Goal: Find specific page/section: Find specific page/section

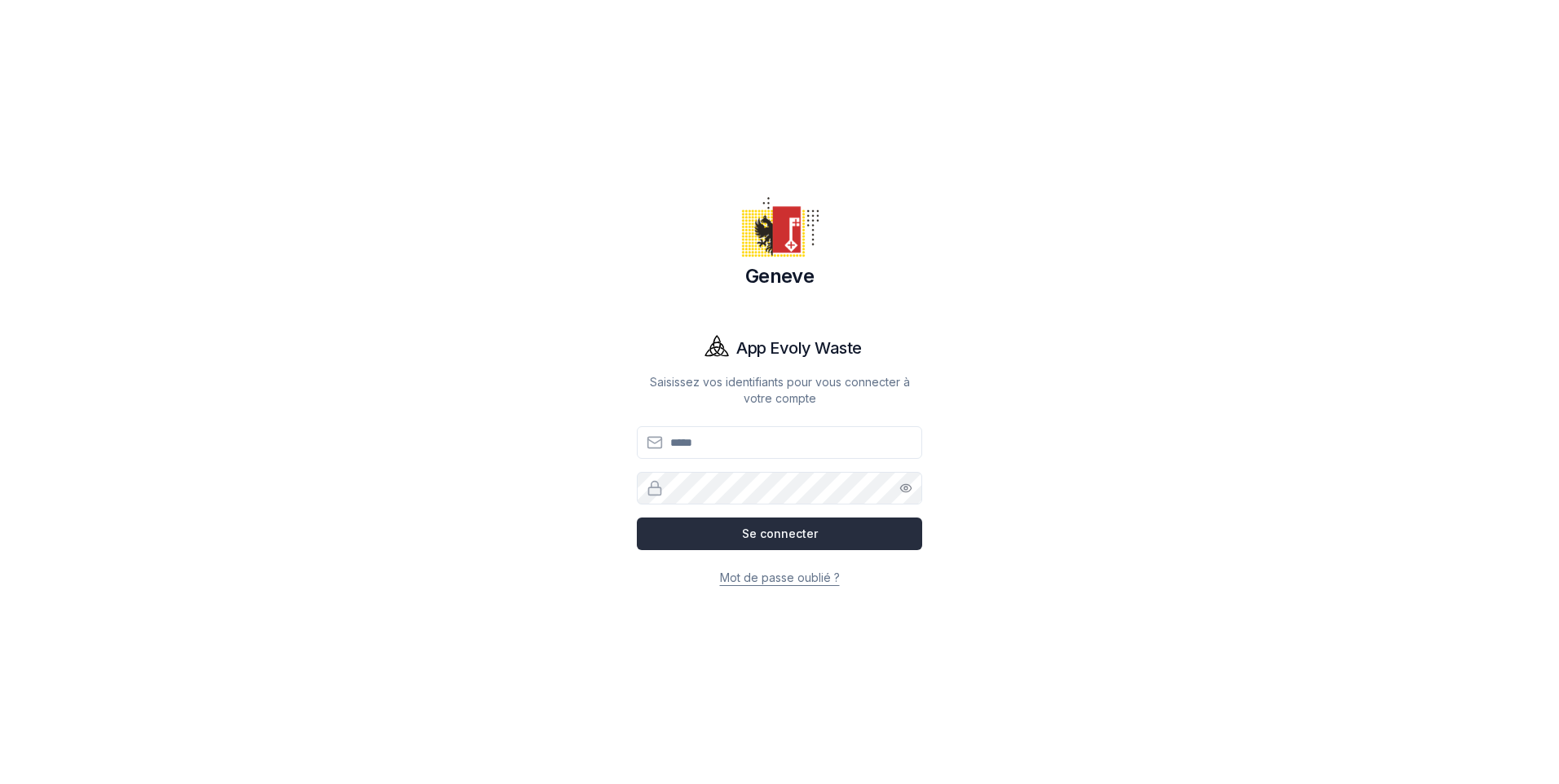
type input "**********"
click at [779, 537] on button "Se connecter" at bounding box center [780, 534] width 286 height 32
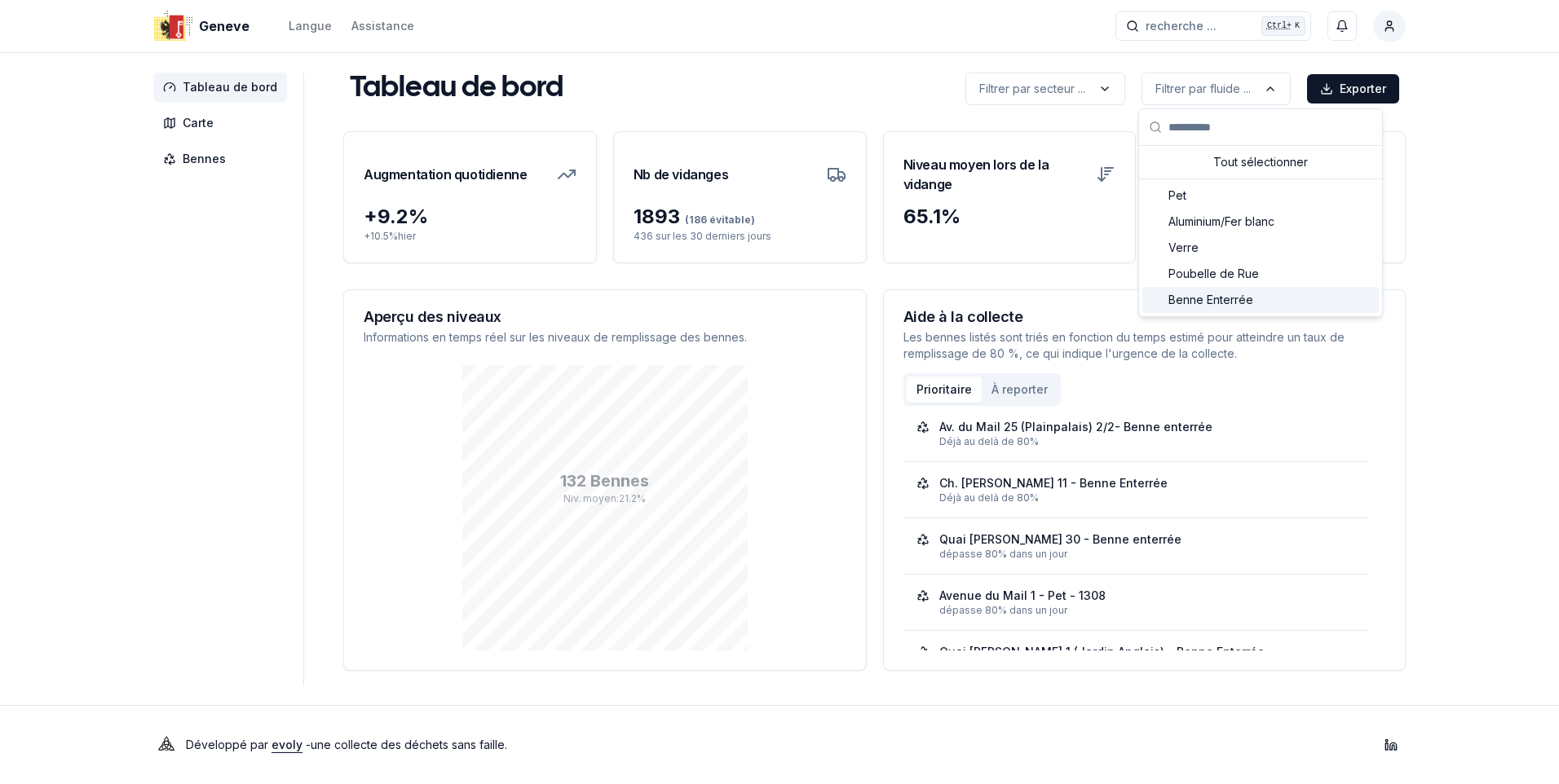
click at [1214, 301] on span "Benne Enterrée" at bounding box center [1211, 300] width 85 height 16
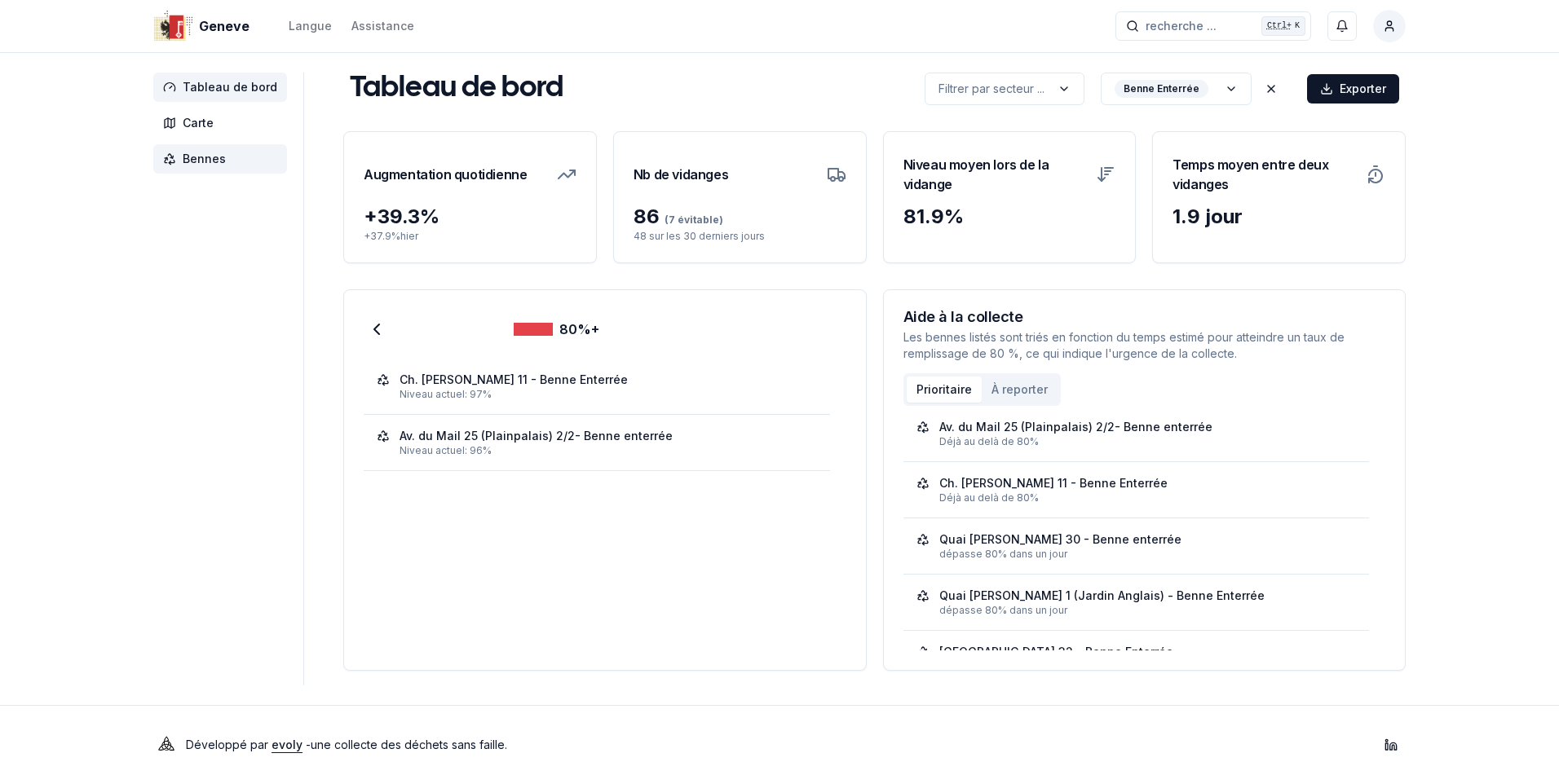
click at [203, 155] on span "Bennes" at bounding box center [204, 158] width 43 height 16
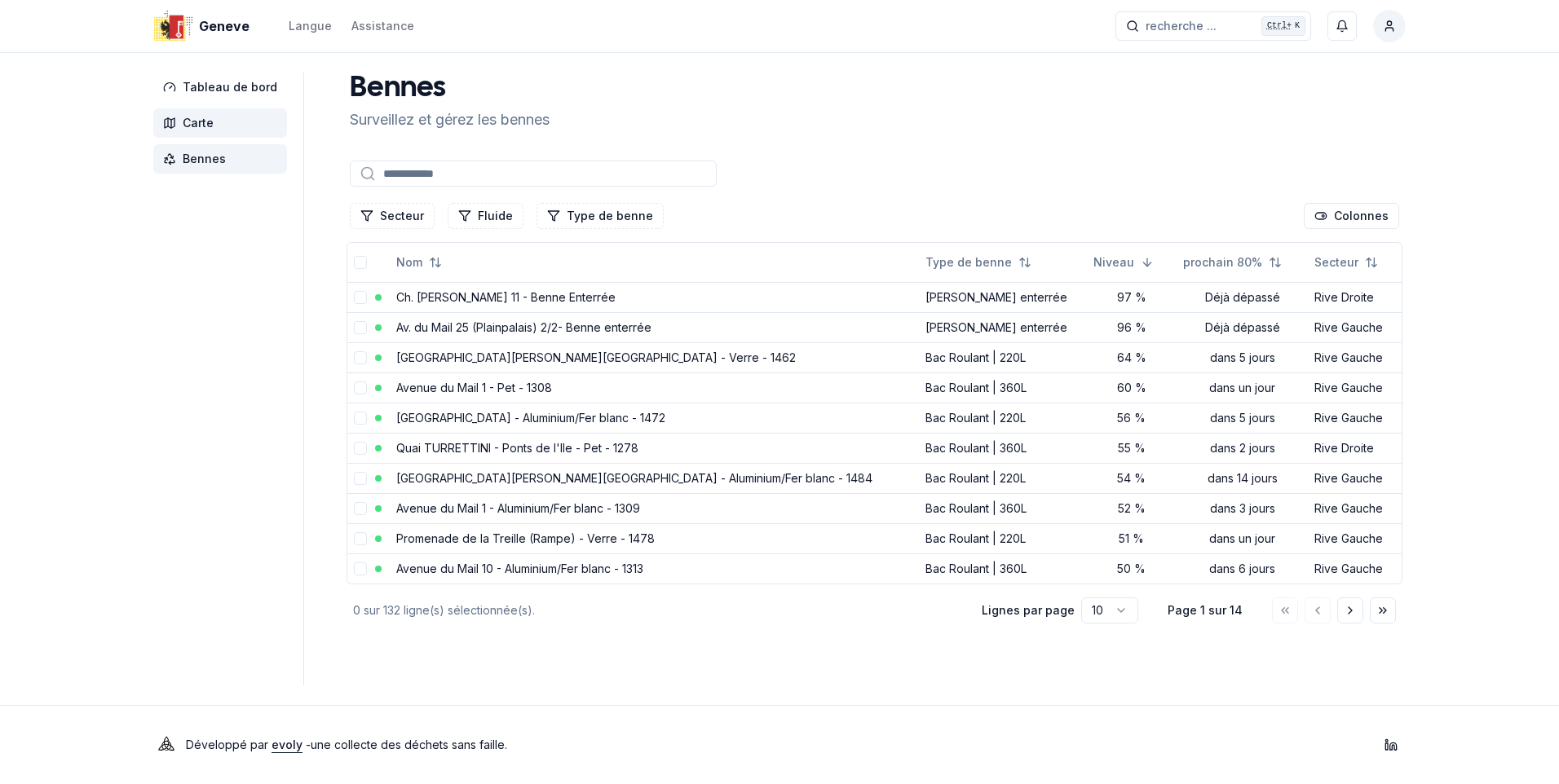
click at [199, 120] on span "Carte" at bounding box center [198, 123] width 31 height 16
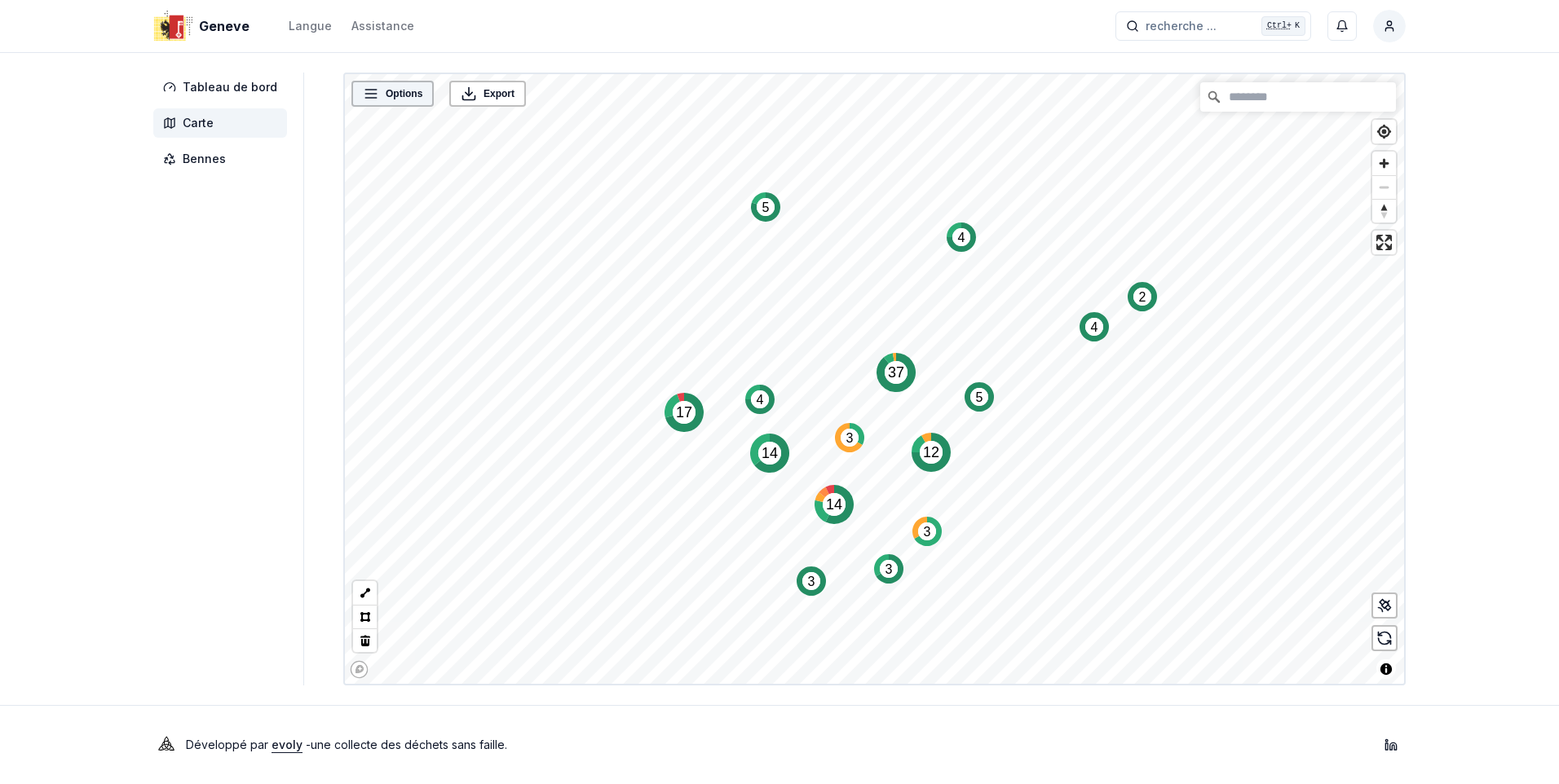
click at [389, 100] on span "Options" at bounding box center [404, 93] width 37 height 16
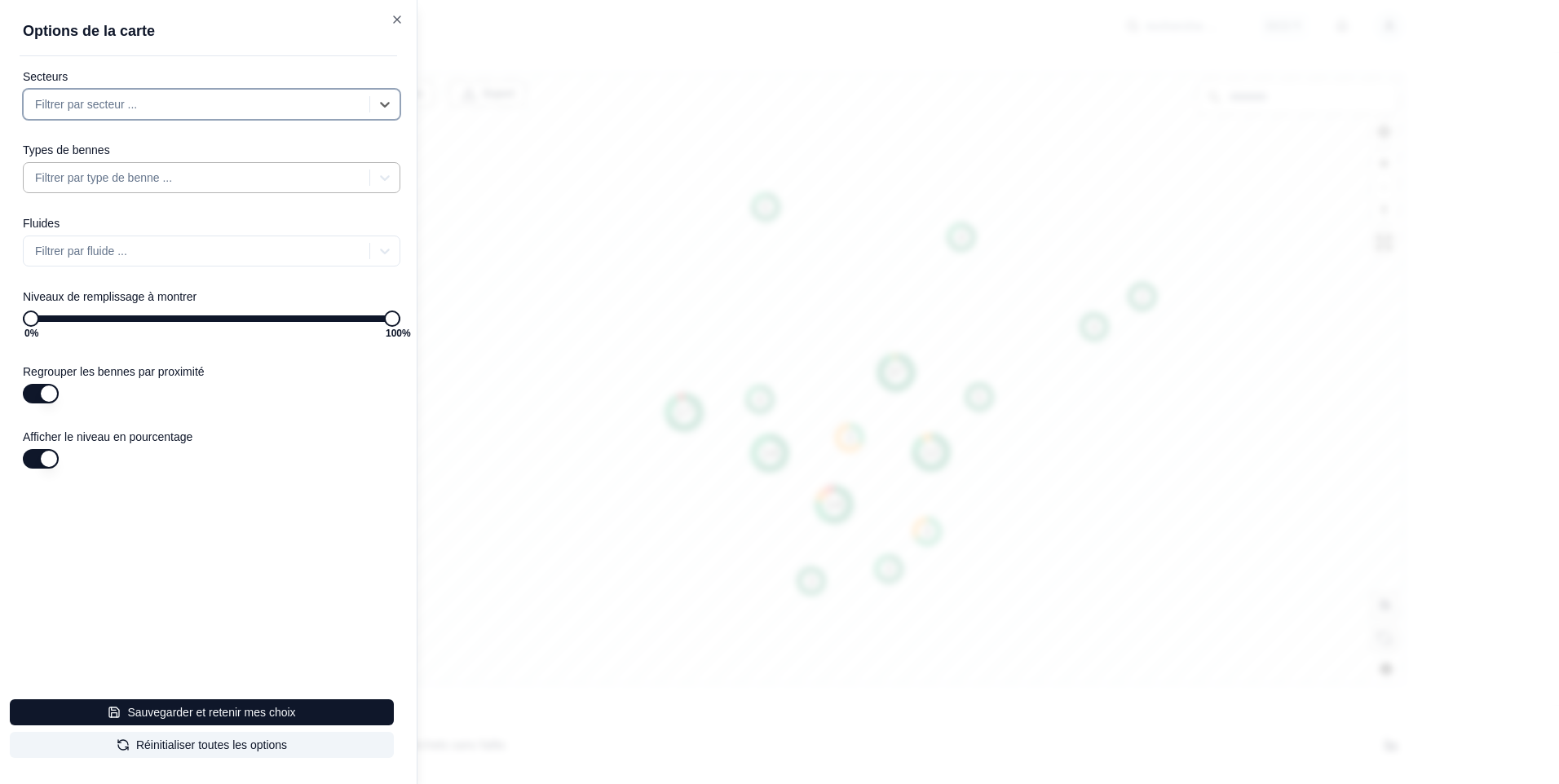
click at [163, 180] on div at bounding box center [198, 177] width 326 height 20
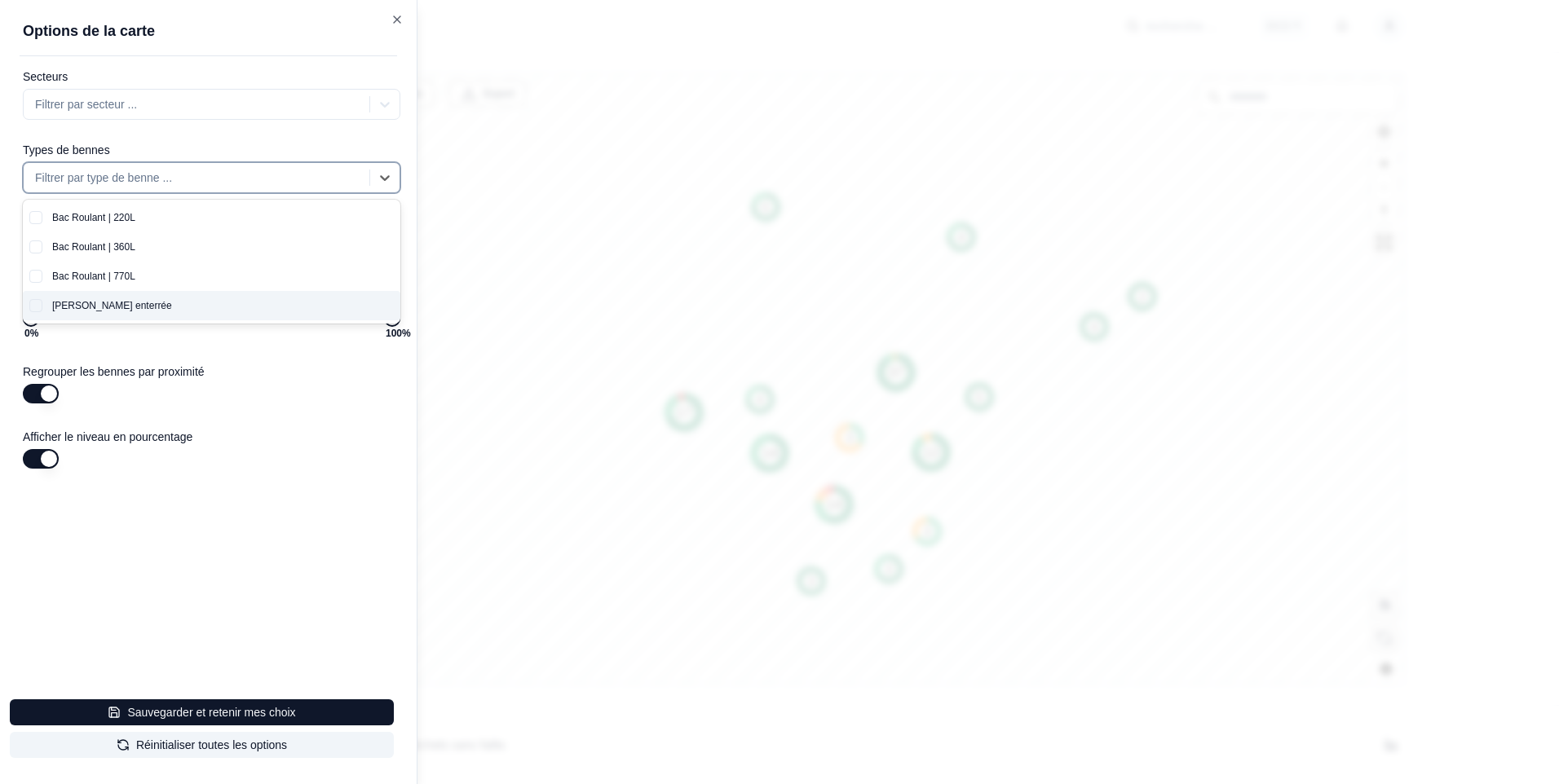
click at [94, 312] on div "[PERSON_NAME] enterrée" at bounding box center [222, 305] width 358 height 29
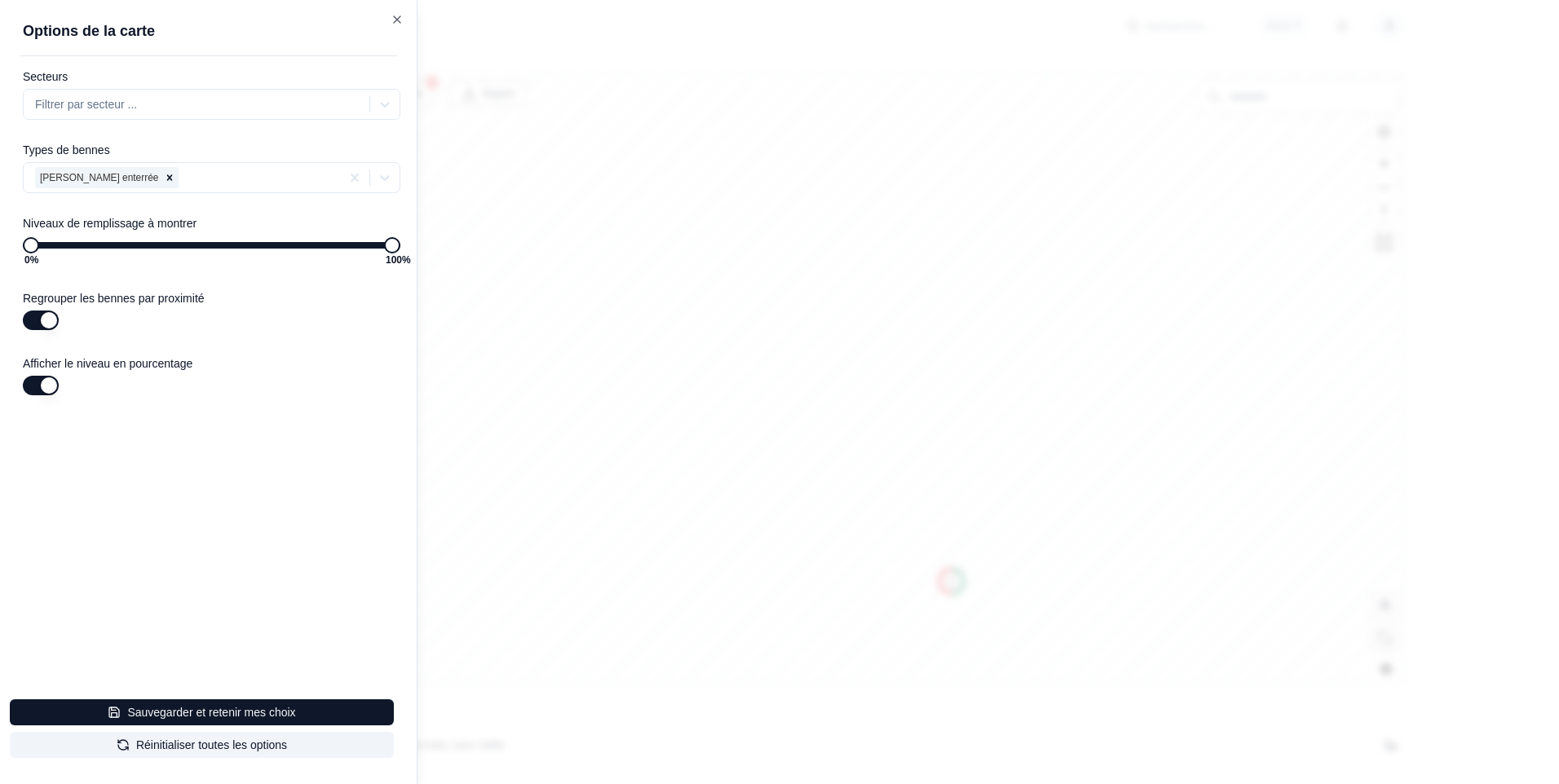
click at [237, 418] on div "Secteurs Filtrer par secteur ... Types de [PERSON_NAME] enterrée Niveaux de rem…" at bounding box center [218, 280] width 397 height 421
click at [197, 108] on div at bounding box center [198, 104] width 326 height 20
click at [170, 95] on div at bounding box center [198, 104] width 326 height 20
click at [85, 145] on div "Rive Droite" at bounding box center [222, 144] width 358 height 29
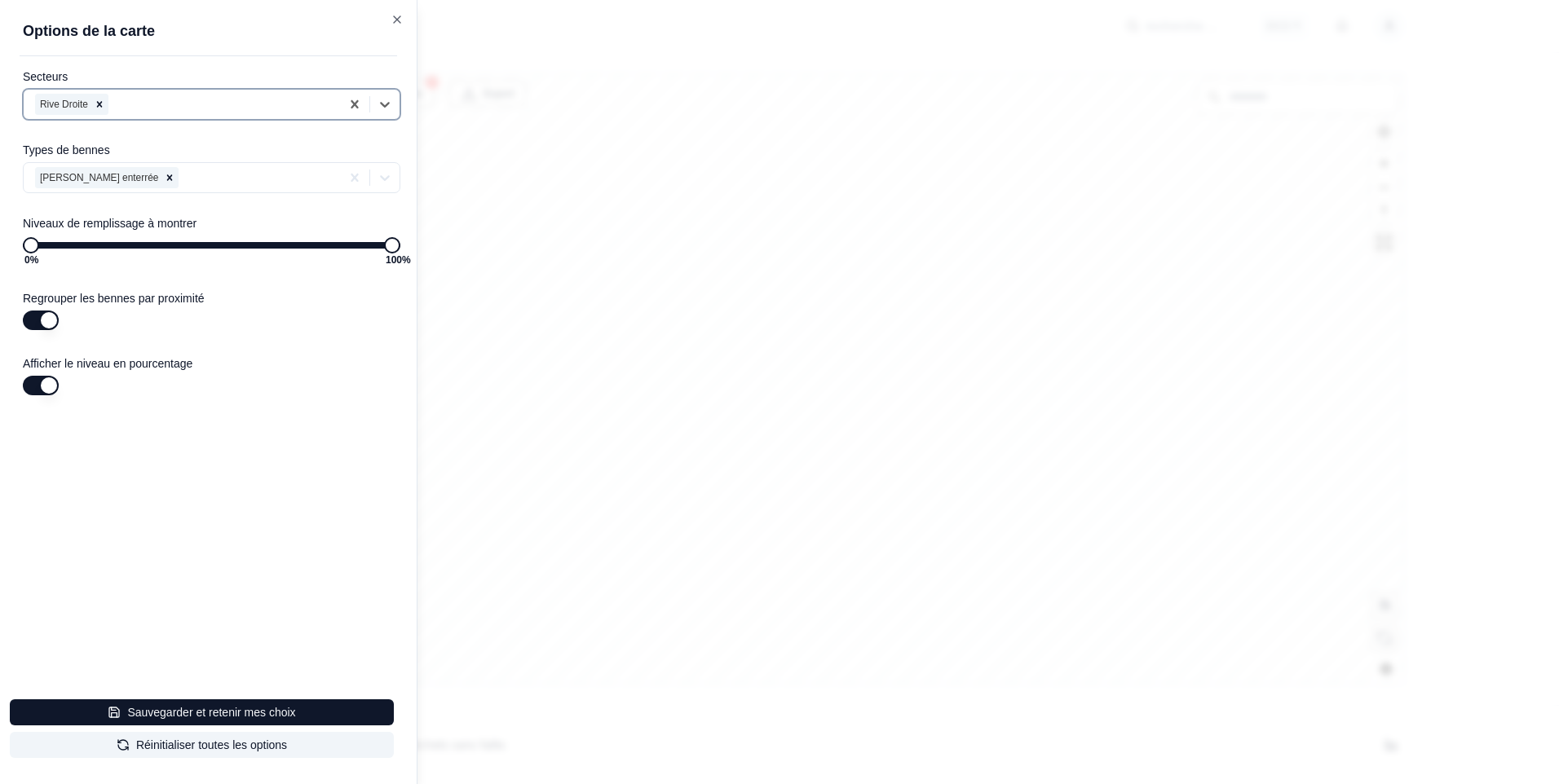
click at [148, 106] on div at bounding box center [221, 104] width 220 height 20
click at [99, 100] on icon "Remove Rive Droite" at bounding box center [100, 105] width 11 height 11
click at [194, 706] on button "Sauvegarder et retenir mes choix" at bounding box center [201, 712] width 384 height 26
click at [185, 742] on button "Réinitialiser toutes les options" at bounding box center [201, 744] width 384 height 26
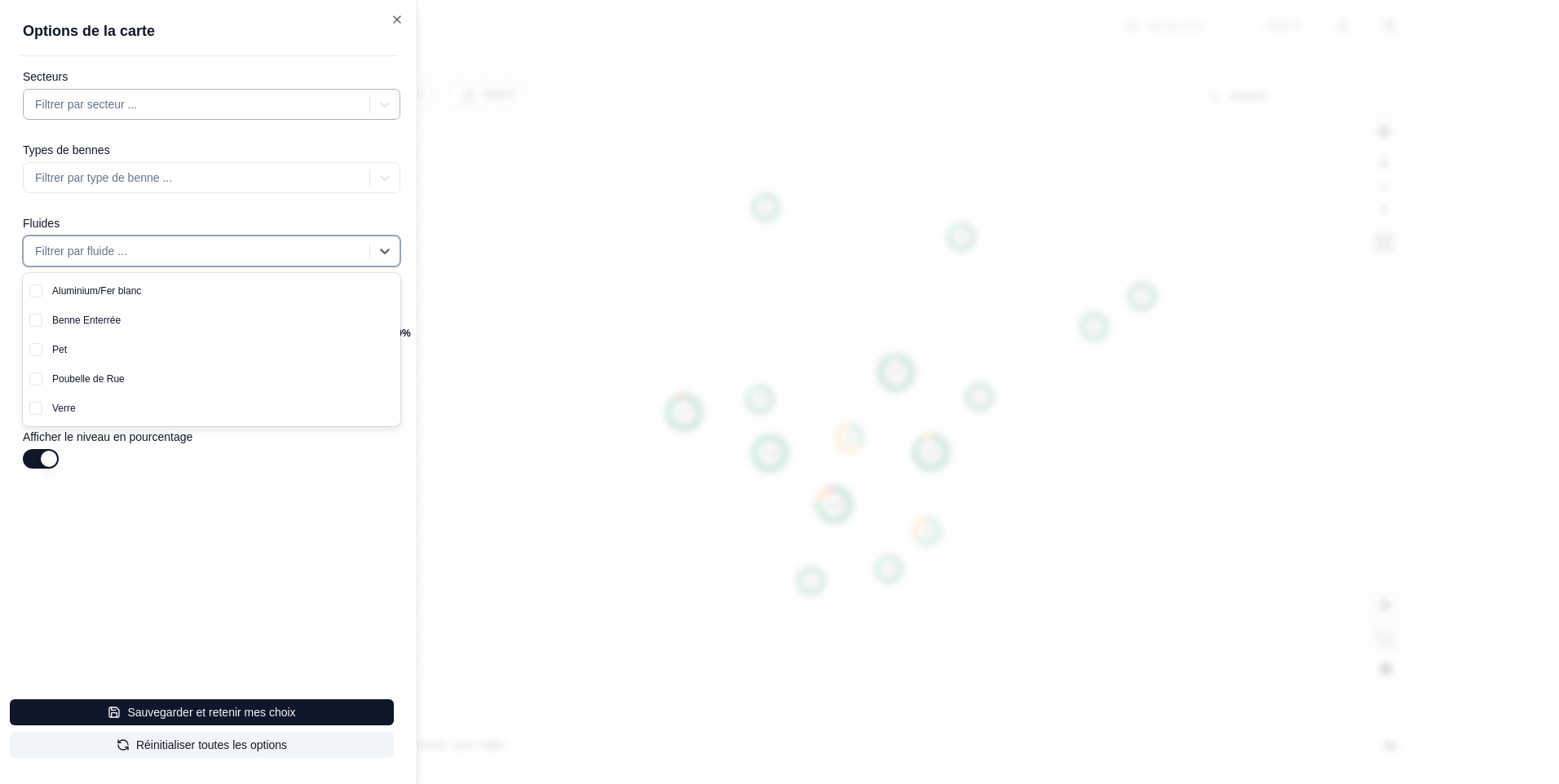
click at [156, 248] on div at bounding box center [198, 251] width 326 height 20
click at [121, 322] on div "Benne Enterrée" at bounding box center [222, 320] width 358 height 29
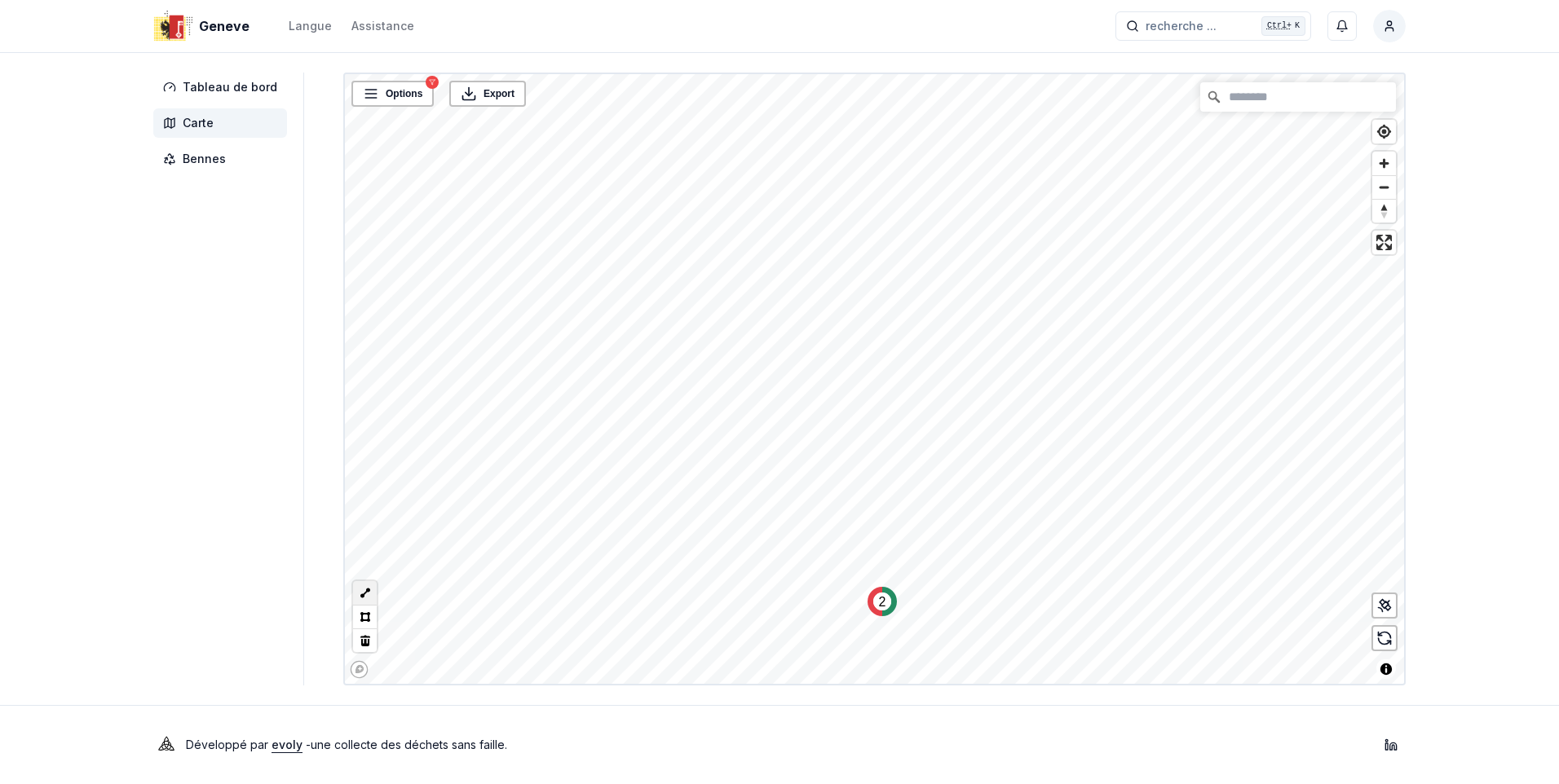
click at [361, 597] on button at bounding box center [365, 593] width 24 height 24
click at [359, 590] on button at bounding box center [365, 593] width 24 height 24
click at [1391, 237] on span "Enter fullscreen" at bounding box center [1384, 242] width 24 height 24
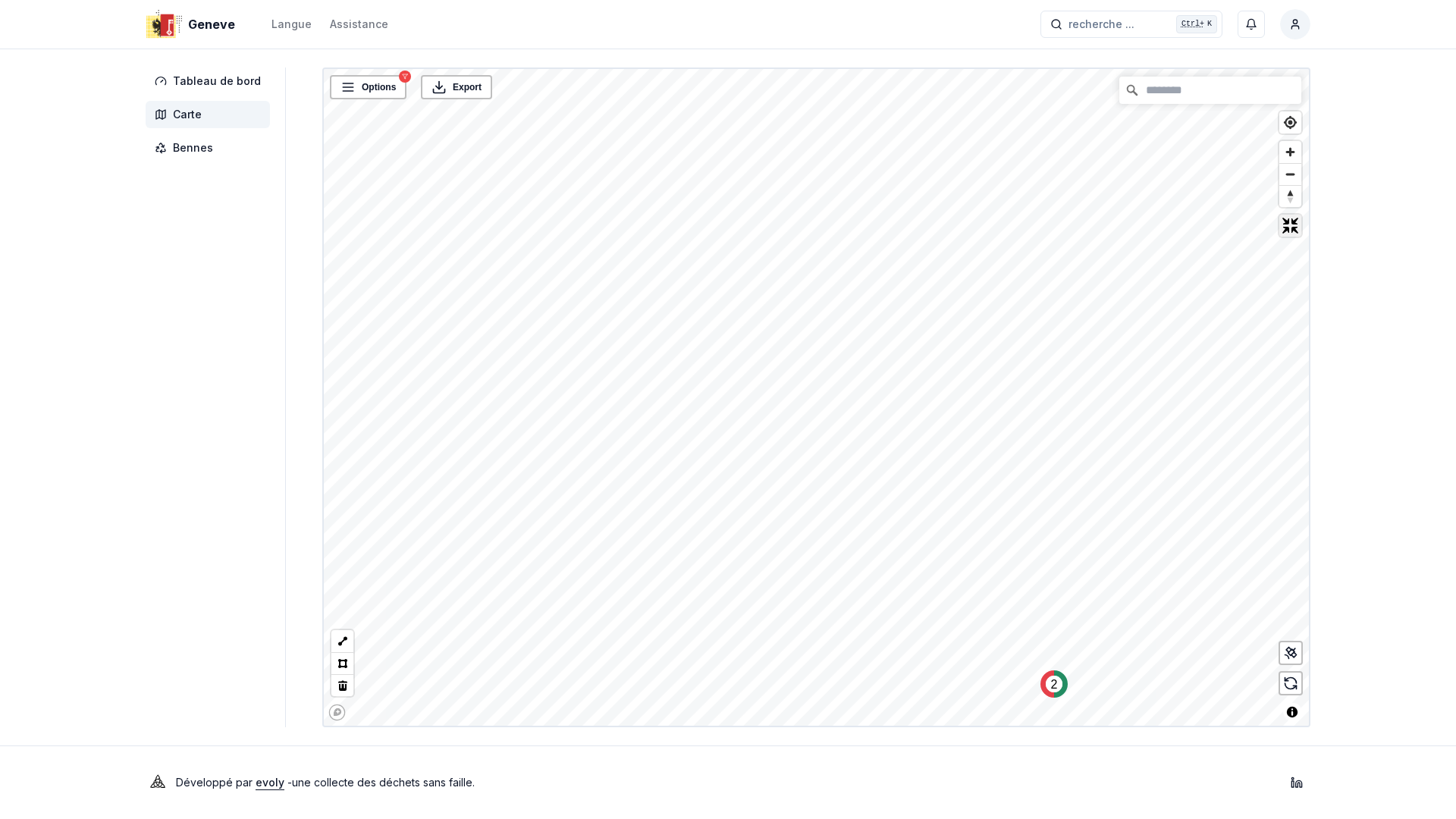
click at [1301, 214] on span "Exit fullscreen" at bounding box center [1290, 225] width 22 height 22
